Goal: Obtain resource: Obtain resource

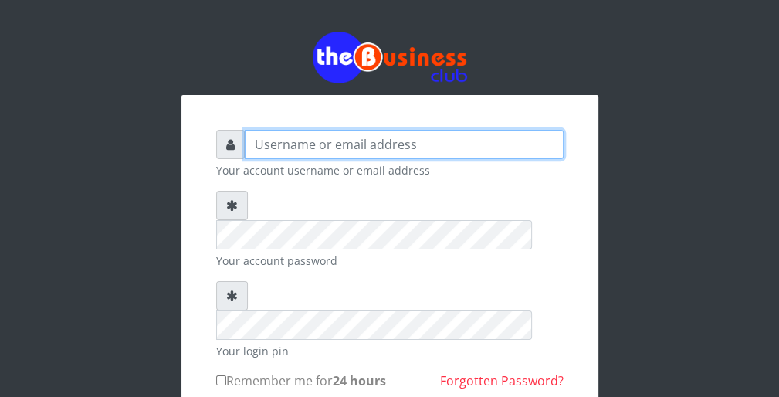
type input "wergbac8"
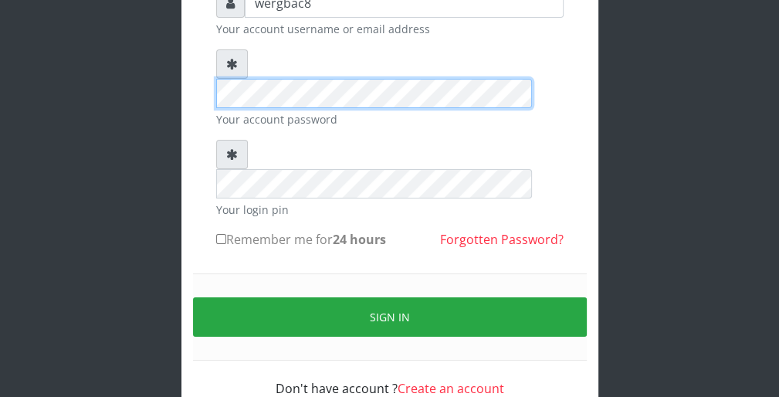
scroll to position [142, 0]
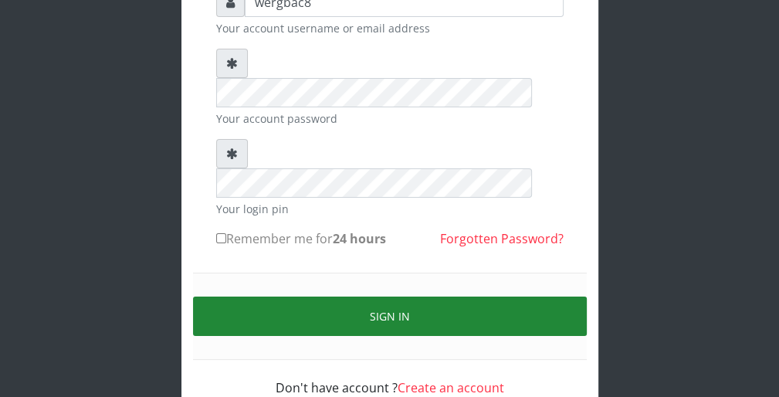
click at [534, 296] on button "Sign in" at bounding box center [390, 315] width 394 height 39
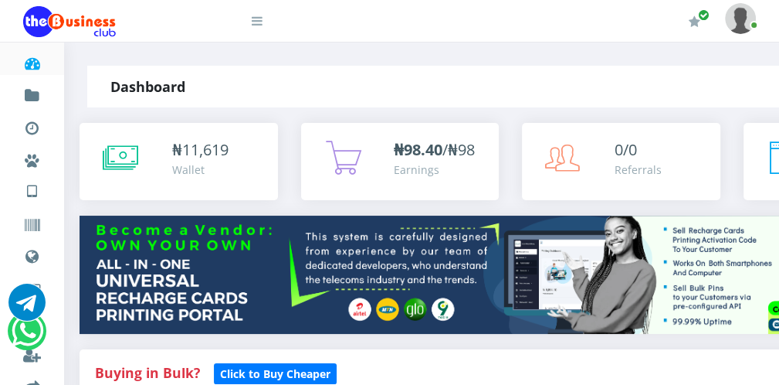
click at [256, 22] on icon at bounding box center [257, 21] width 11 height 12
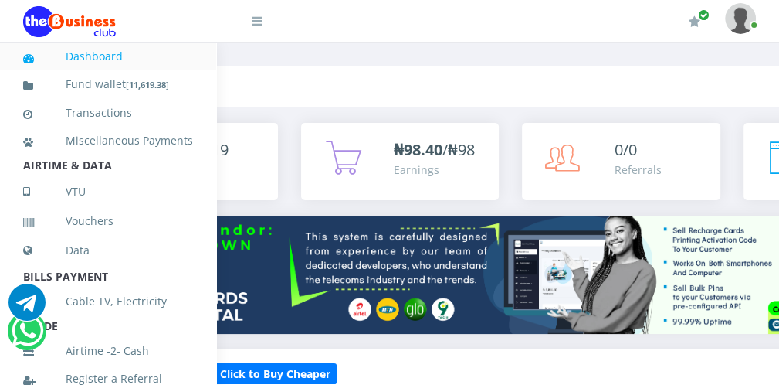
scroll to position [337, 0]
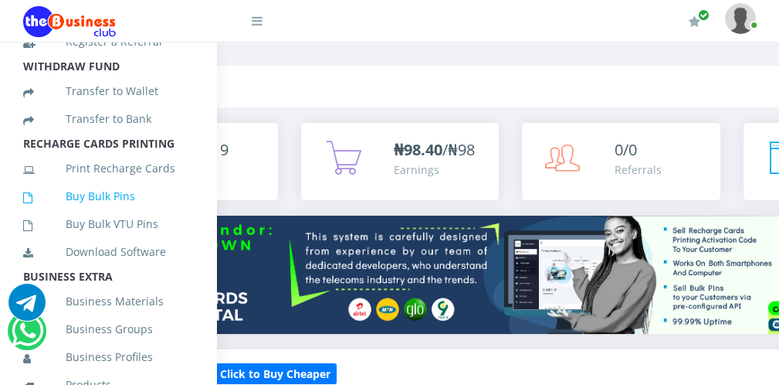
click at [142, 214] on link "Buy Bulk Pins" at bounding box center [108, 196] width 170 height 36
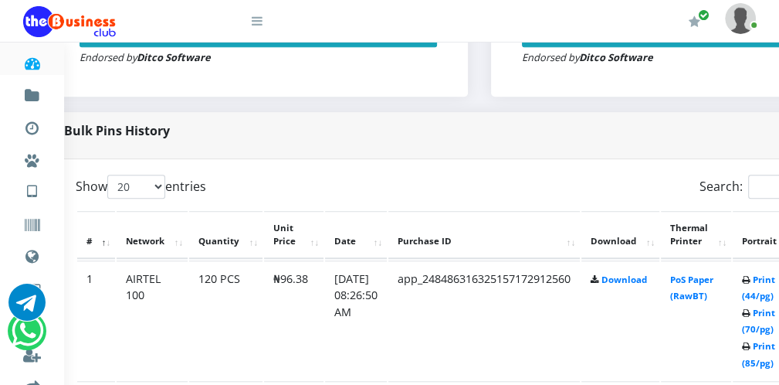
scroll to position [679, 62]
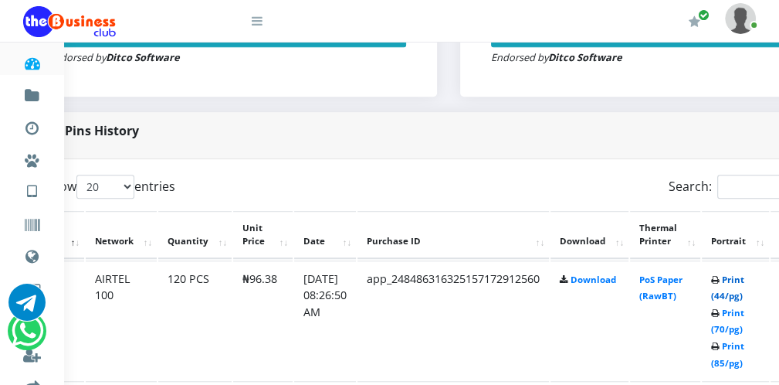
click at [737, 297] on link "Print (44/pg)" at bounding box center [727, 287] width 33 height 29
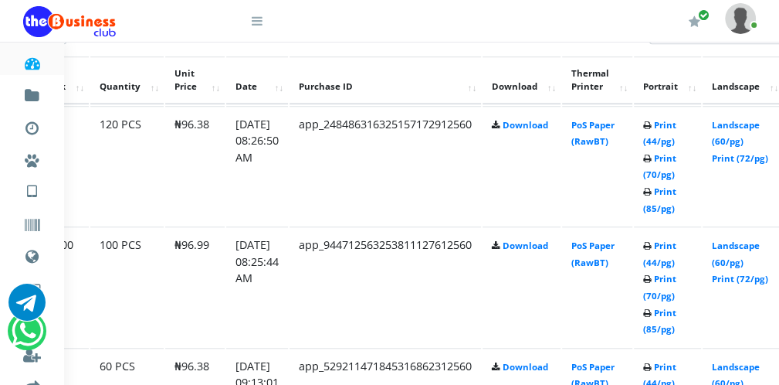
scroll to position [834, 99]
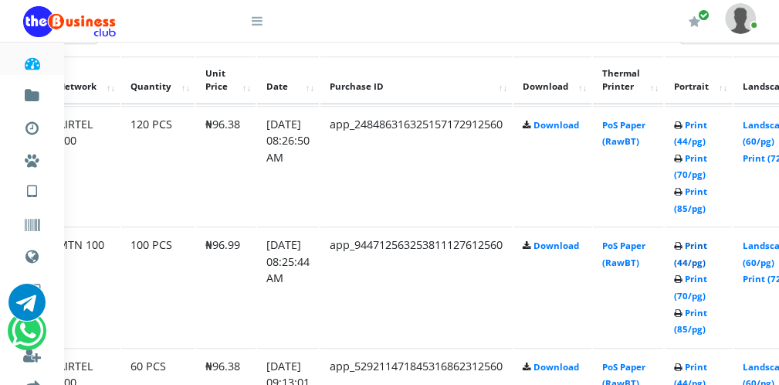
click at [706, 263] on link "Print (44/pg)" at bounding box center [690, 253] width 33 height 29
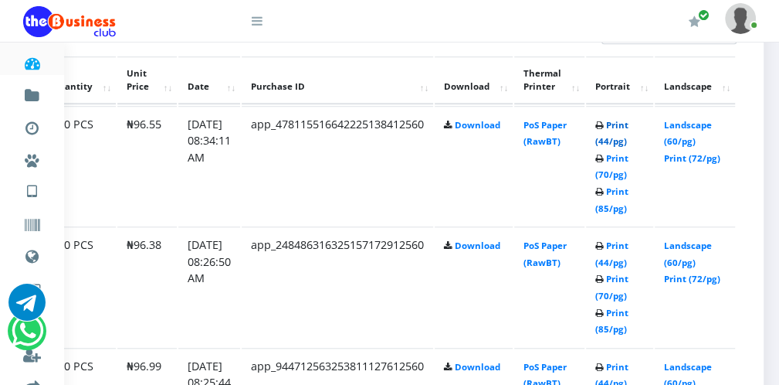
scroll to position [834, 99]
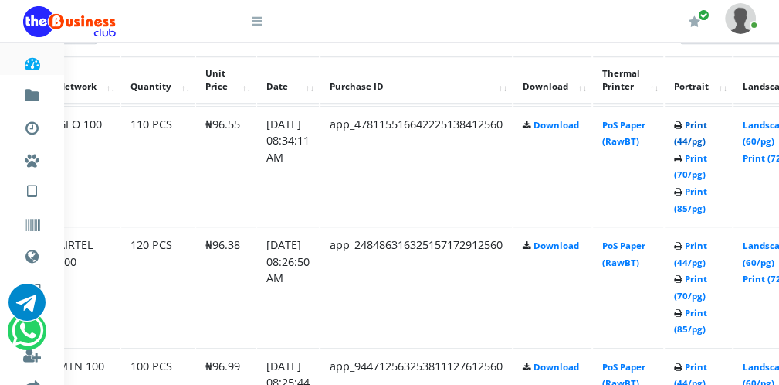
click at [608, 140] on id "1 GLO 100 110 PCS ₦96.55 [DATE] 08:34:11 AM app_478115516642225138412560 Downlo…" at bounding box center [411, 166] width 805 height 120
click at [706, 140] on link "Print (44/pg)" at bounding box center [690, 133] width 33 height 29
